Goal: Information Seeking & Learning: Find specific fact

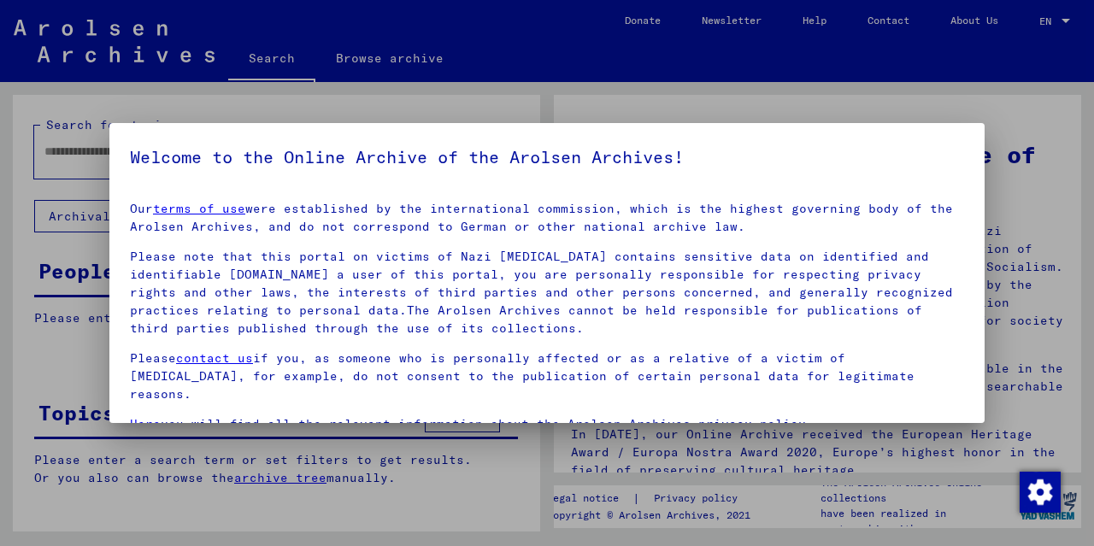
drag, startPoint x: 1076, startPoint y: 183, endPoint x: 1093, endPoint y: 273, distance: 91.4
click at [1093, 273] on div at bounding box center [547, 273] width 1094 height 546
drag, startPoint x: 1077, startPoint y: 207, endPoint x: 1077, endPoint y: 227, distance: 19.7
click at [1077, 227] on div at bounding box center [547, 273] width 1094 height 546
click at [1077, 217] on div at bounding box center [547, 273] width 1094 height 546
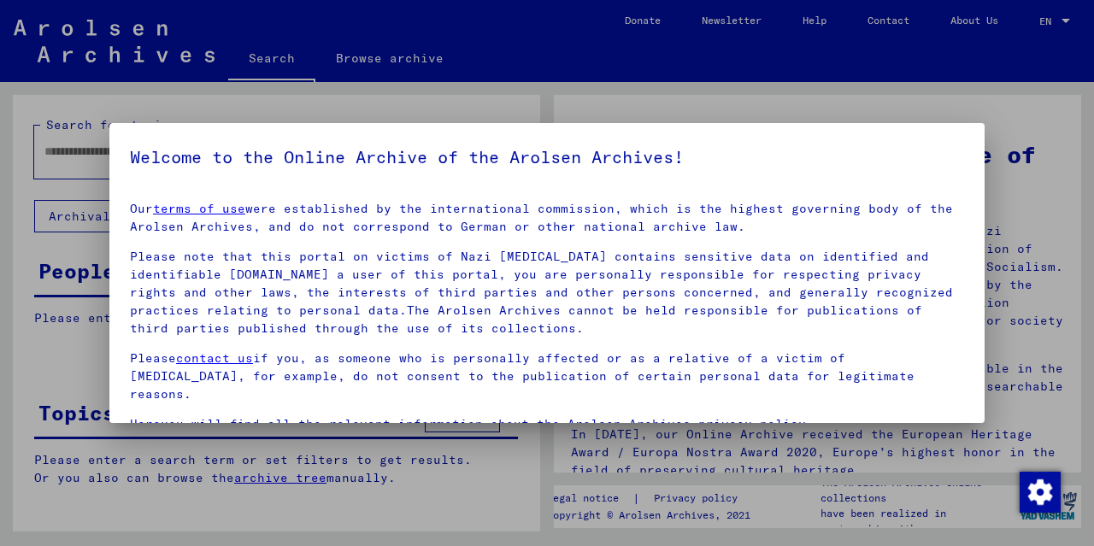
click at [1077, 217] on div at bounding box center [547, 273] width 1094 height 546
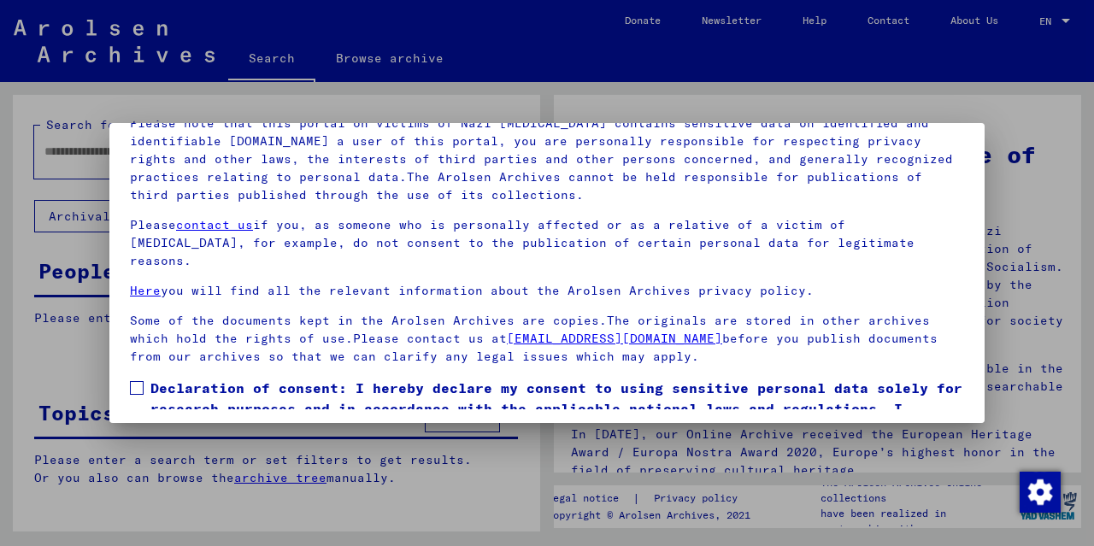
scroll to position [140, 0]
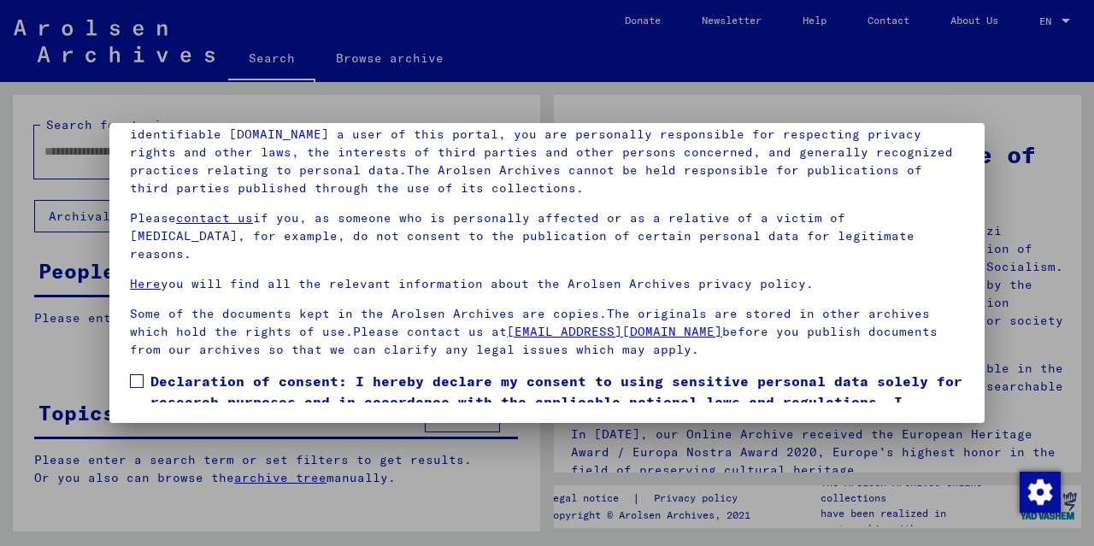
drag, startPoint x: 776, startPoint y: 367, endPoint x: 739, endPoint y: 314, distance: 64.5
click at [739, 314] on mat-dialog-content "Our terms of use were established by the international commission, which is the…" at bounding box center [546, 225] width 875 height 355
click at [662, 305] on p "Some of the documents kept in the Arolsen Archives are copies.The originals are…" at bounding box center [547, 332] width 834 height 54
drag, startPoint x: 457, startPoint y: 391, endPoint x: 428, endPoint y: 350, distance: 49.6
click at [429, 371] on span "Declaration of consent: I hereby declare my consent to using sensitive personal…" at bounding box center [557, 412] width 814 height 82
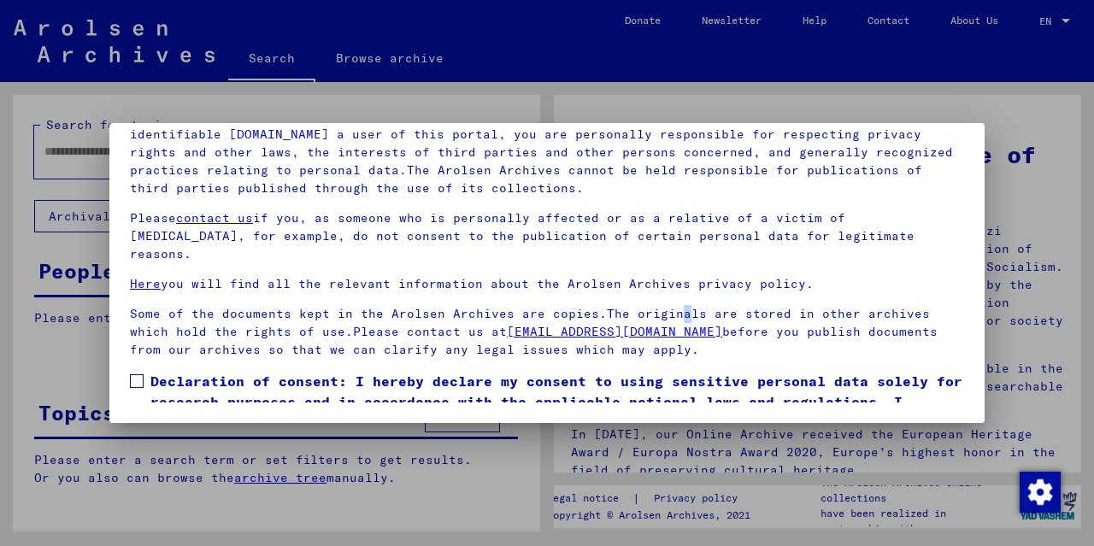
click at [138, 374] on span at bounding box center [137, 381] width 14 height 14
click at [94, 153] on div at bounding box center [547, 273] width 1094 height 546
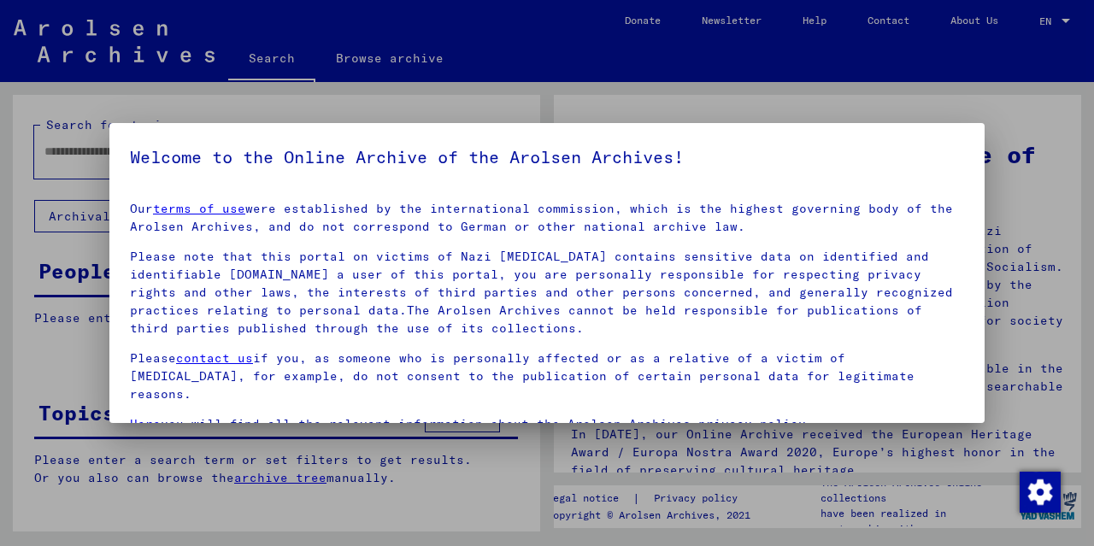
click at [92, 155] on div at bounding box center [547, 273] width 1094 height 546
click at [272, 478] on div at bounding box center [547, 273] width 1094 height 546
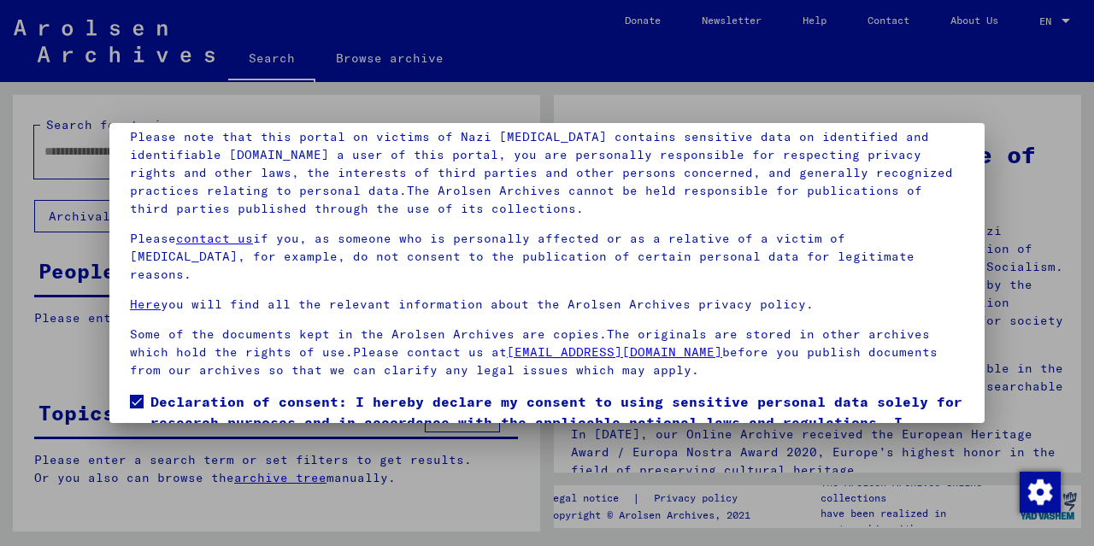
scroll to position [140, 0]
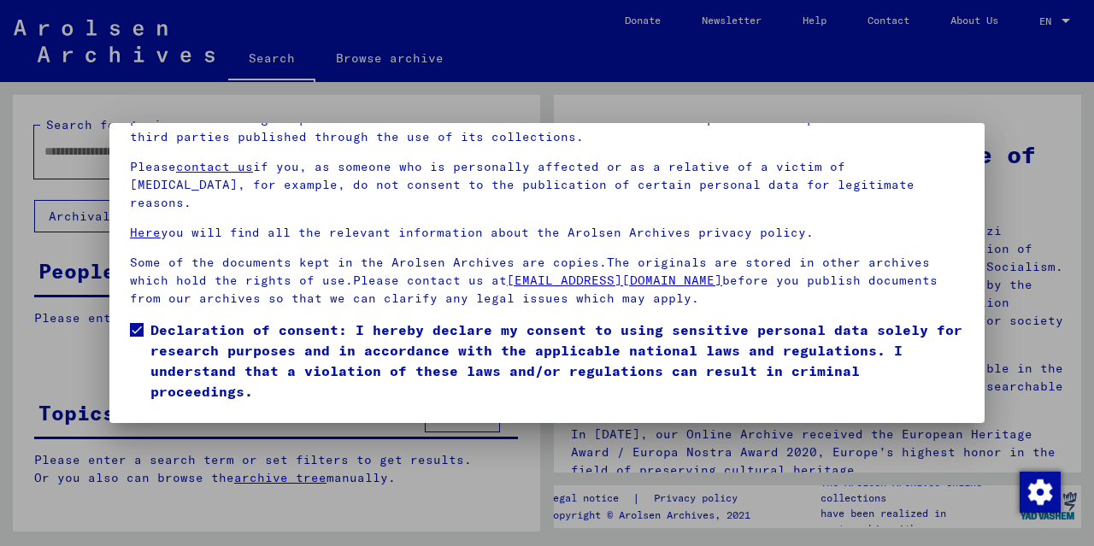
click at [173, 410] on button "I agree" at bounding box center [171, 426] width 83 height 32
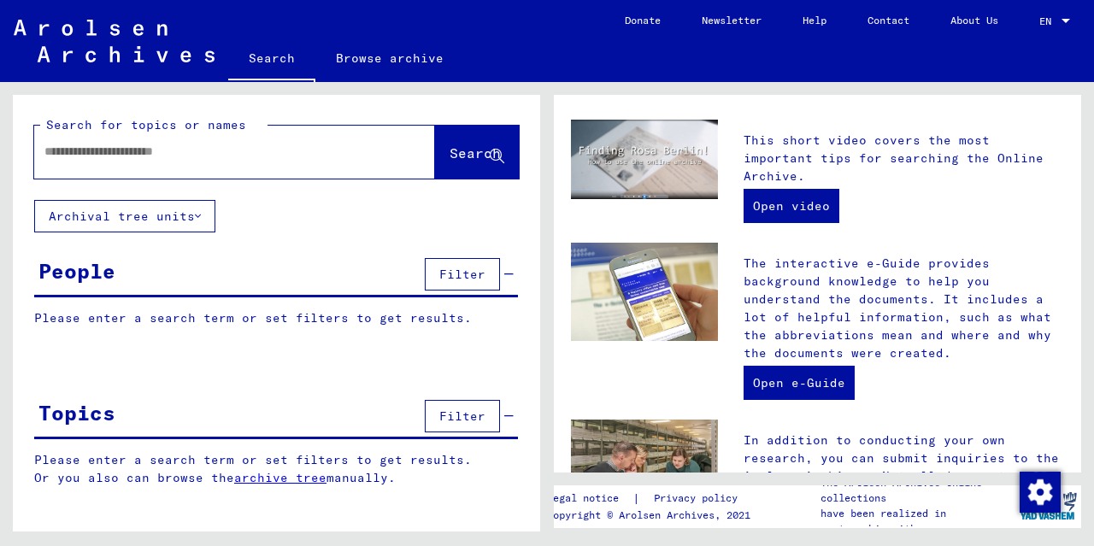
scroll to position [0, 0]
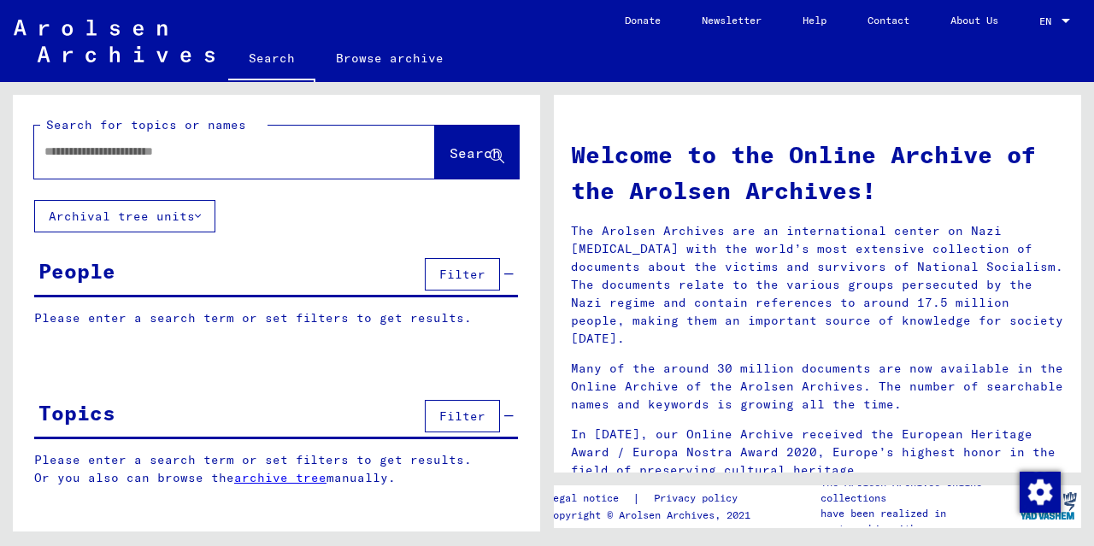
click at [118, 151] on input "text" at bounding box center [213, 152] width 339 height 18
click at [459, 149] on span "Search" at bounding box center [475, 152] width 51 height 17
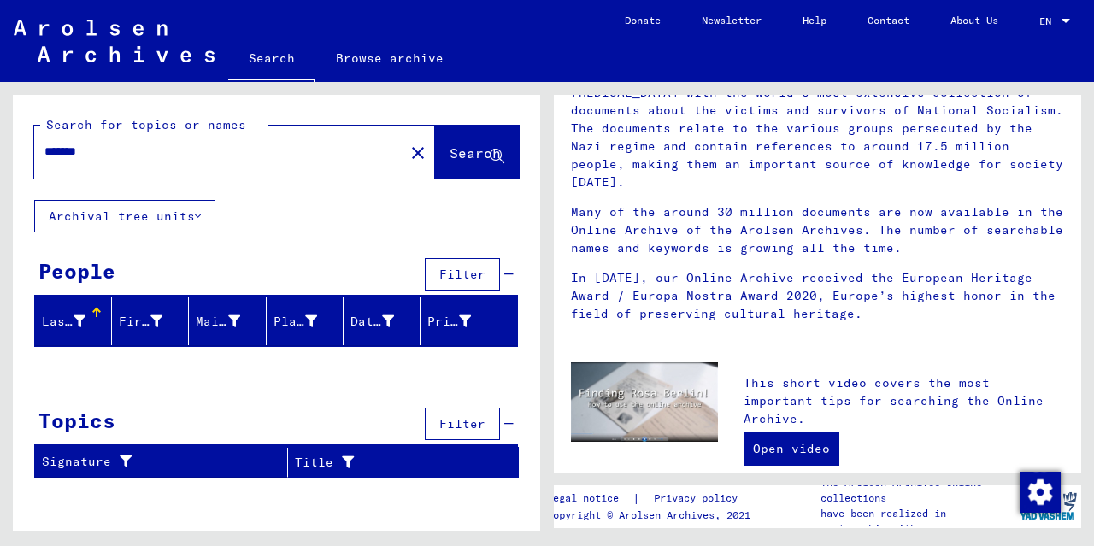
scroll to position [132, 0]
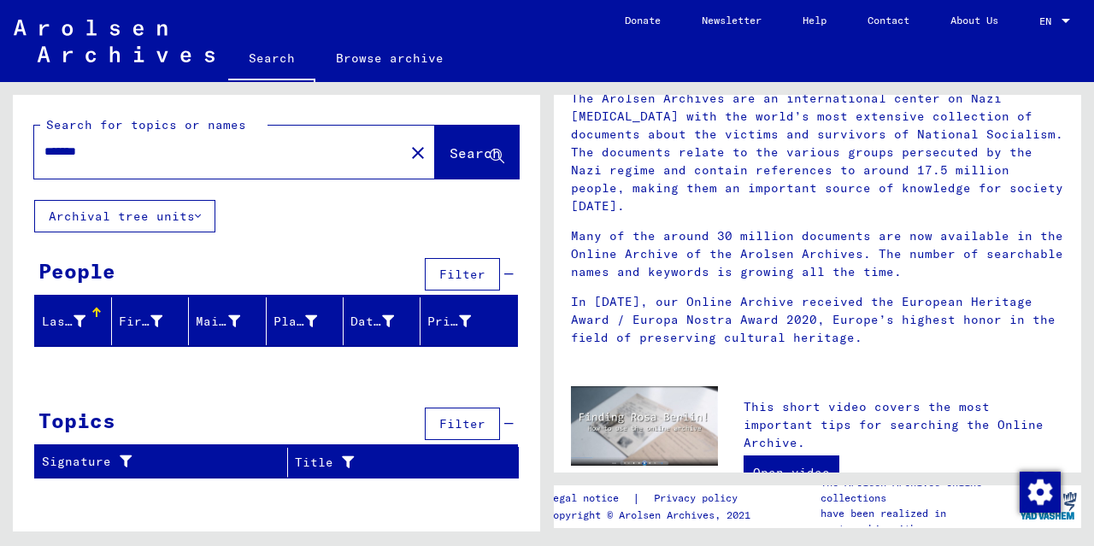
click at [196, 216] on button "Archival tree units" at bounding box center [124, 216] width 181 height 32
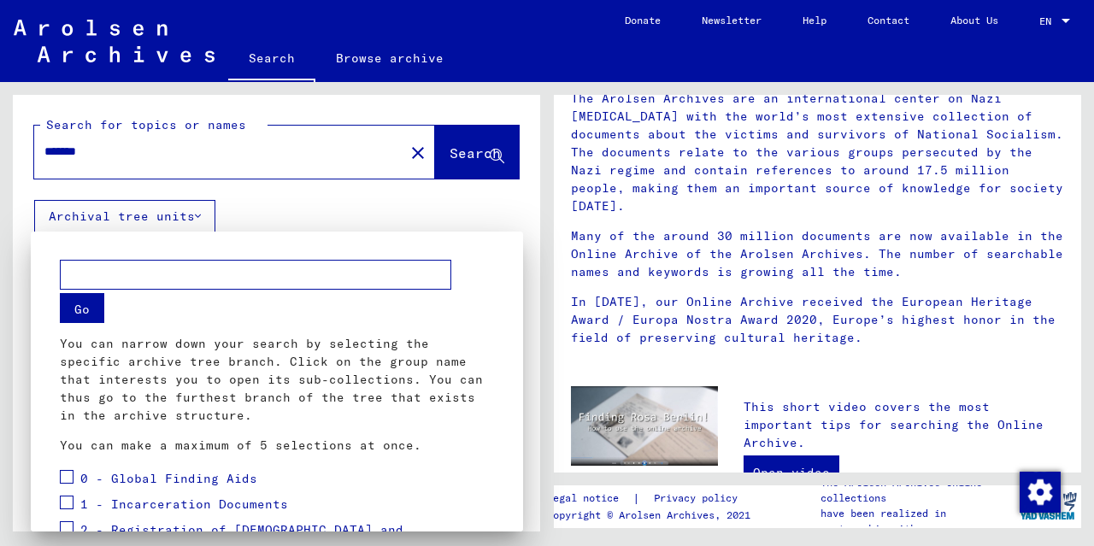
click at [196, 216] on div at bounding box center [547, 273] width 1094 height 546
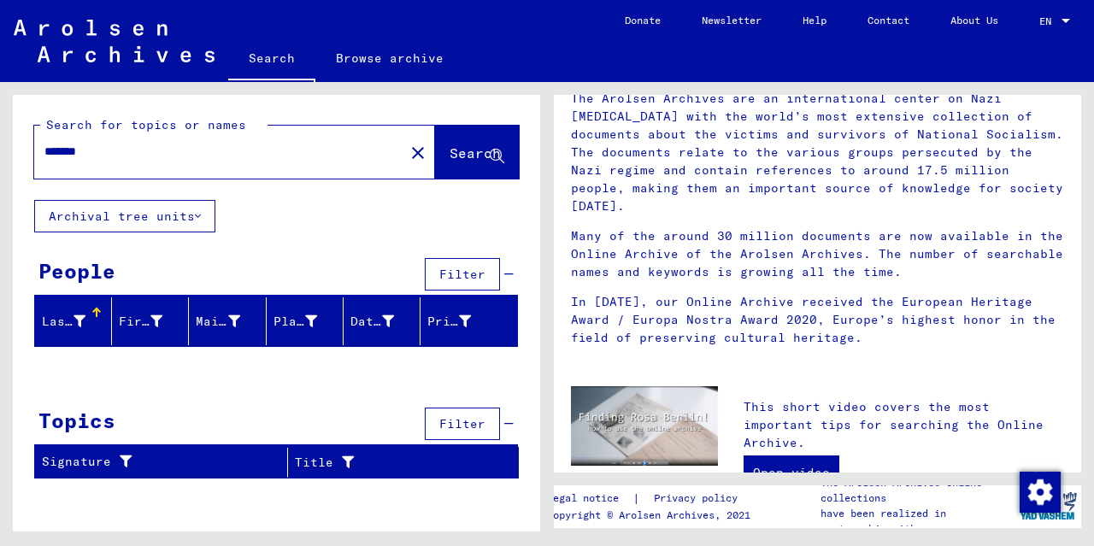
click at [196, 216] on button "Archival tree units" at bounding box center [124, 216] width 181 height 32
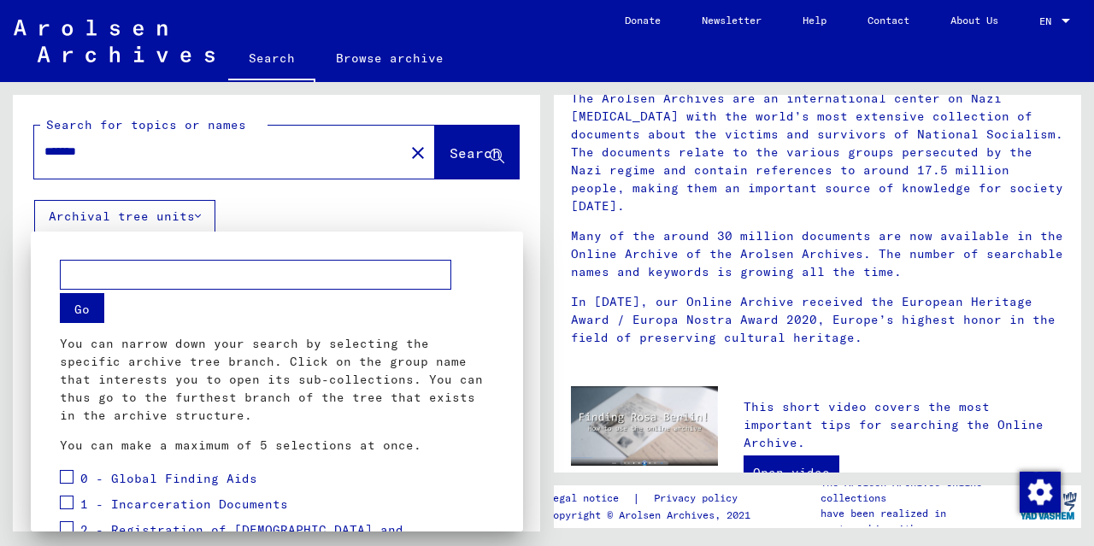
click at [196, 216] on div at bounding box center [547, 273] width 1094 height 546
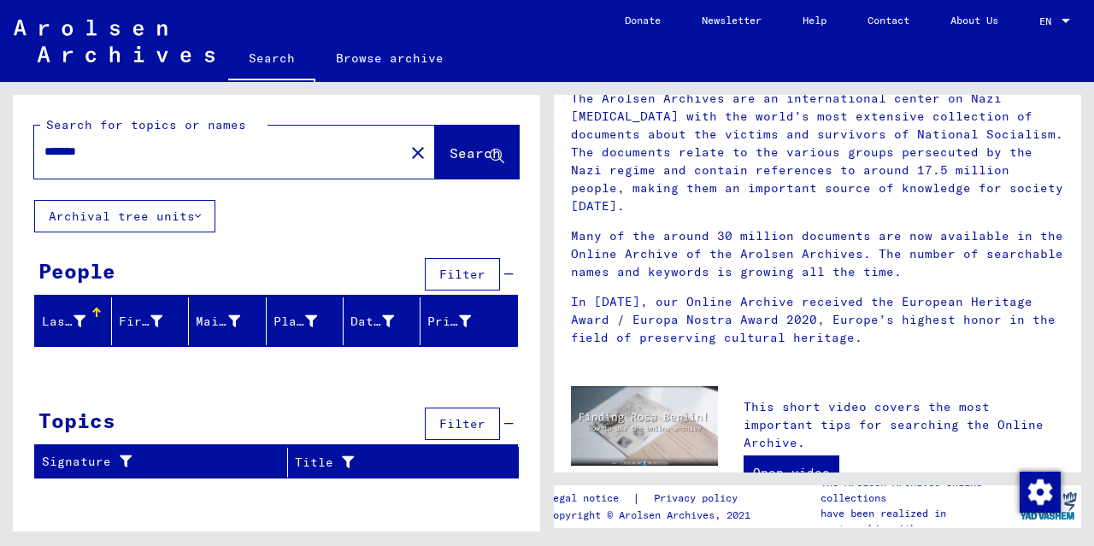
click at [70, 321] on div "Last Name" at bounding box center [64, 322] width 44 height 18
click at [144, 326] on div "First Name" at bounding box center [141, 322] width 44 height 18
click at [221, 322] on div "Maiden Name" at bounding box center [218, 322] width 44 height 18
click at [450, 158] on span "Search" at bounding box center [475, 152] width 51 height 17
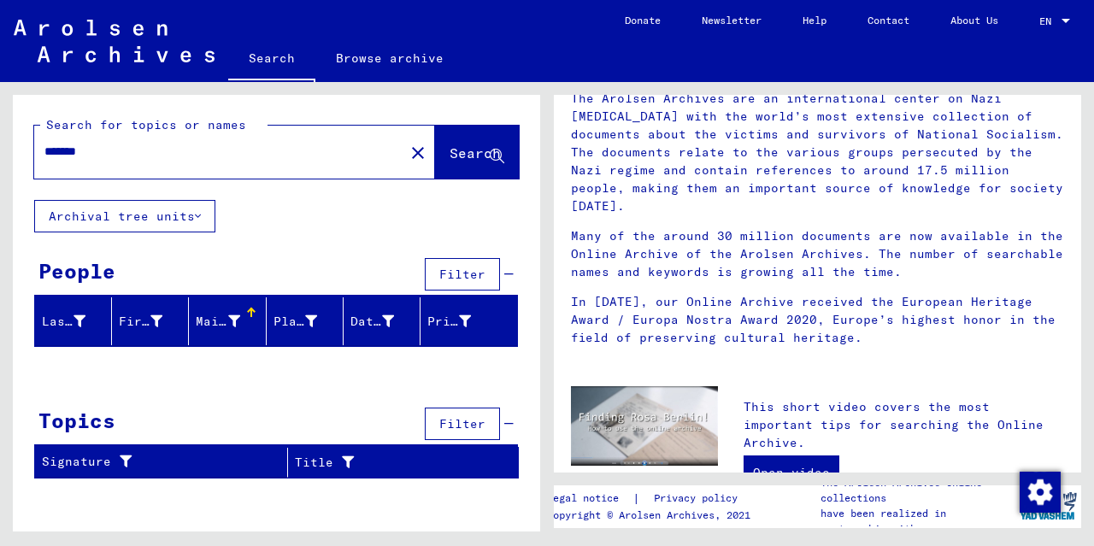
click at [118, 149] on input "*******" at bounding box center [213, 152] width 339 height 18
drag, startPoint x: 112, startPoint y: 153, endPoint x: 1, endPoint y: 162, distance: 111.4
click at [44, 161] on input "*******" at bounding box center [213, 152] width 339 height 18
type input "**********"
click at [447, 167] on button "Search" at bounding box center [477, 152] width 84 height 53
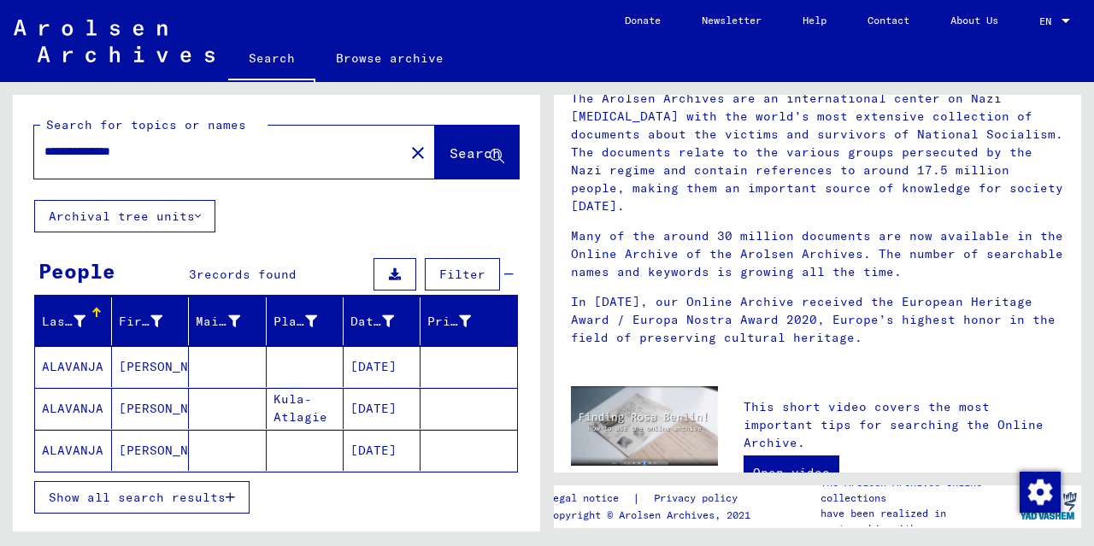
click at [78, 409] on mat-cell "ALAVANJA" at bounding box center [73, 408] width 77 height 41
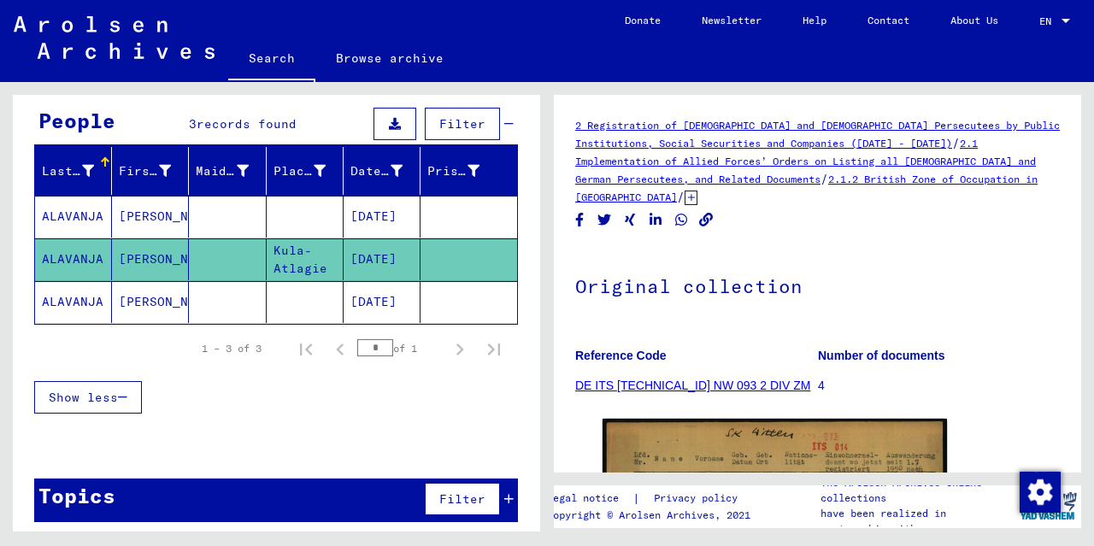
scroll to position [153, 0]
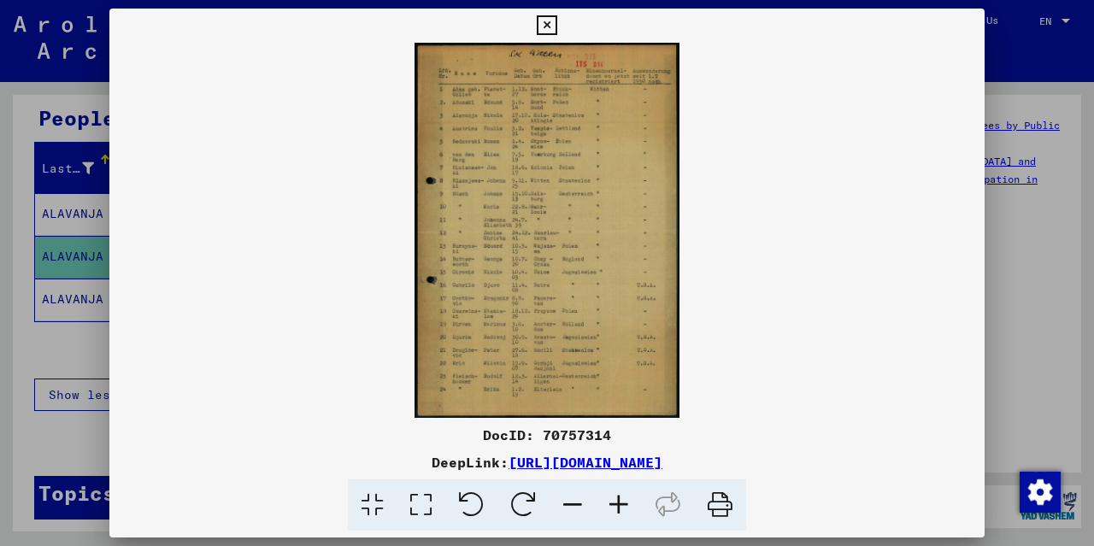
click at [456, 278] on img at bounding box center [546, 230] width 875 height 375
click at [562, 462] on link "[URL][DOMAIN_NAME]" at bounding box center [586, 462] width 154 height 17
